Goal: Task Accomplishment & Management: Manage account settings

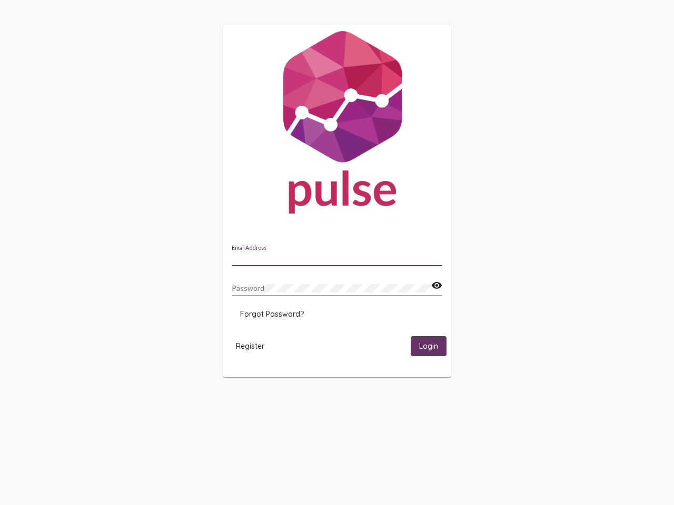
click at [337, 255] on input "Email Address" at bounding box center [337, 258] width 211 height 8
click at [437, 286] on mat-icon "visibility" at bounding box center [436, 286] width 11 height 13
click at [272, 314] on span "Forgot Password?" at bounding box center [272, 314] width 64 height 9
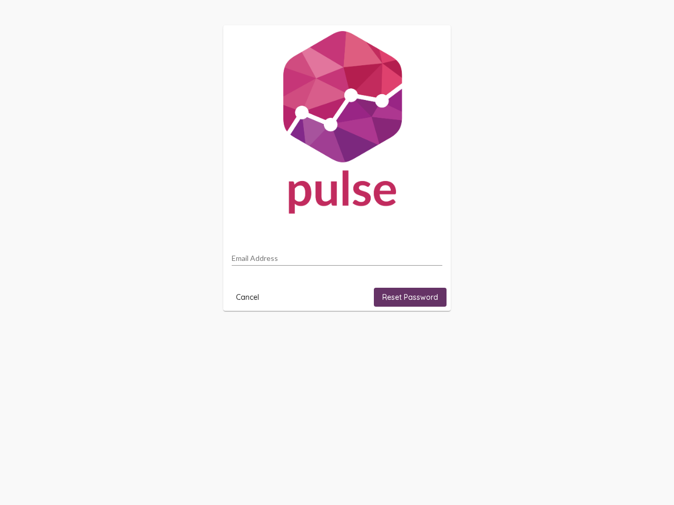
click at [250, 336] on html "Email Address Cancel Reset Password" at bounding box center [337, 168] width 674 height 336
